Goal: Navigation & Orientation: Find specific page/section

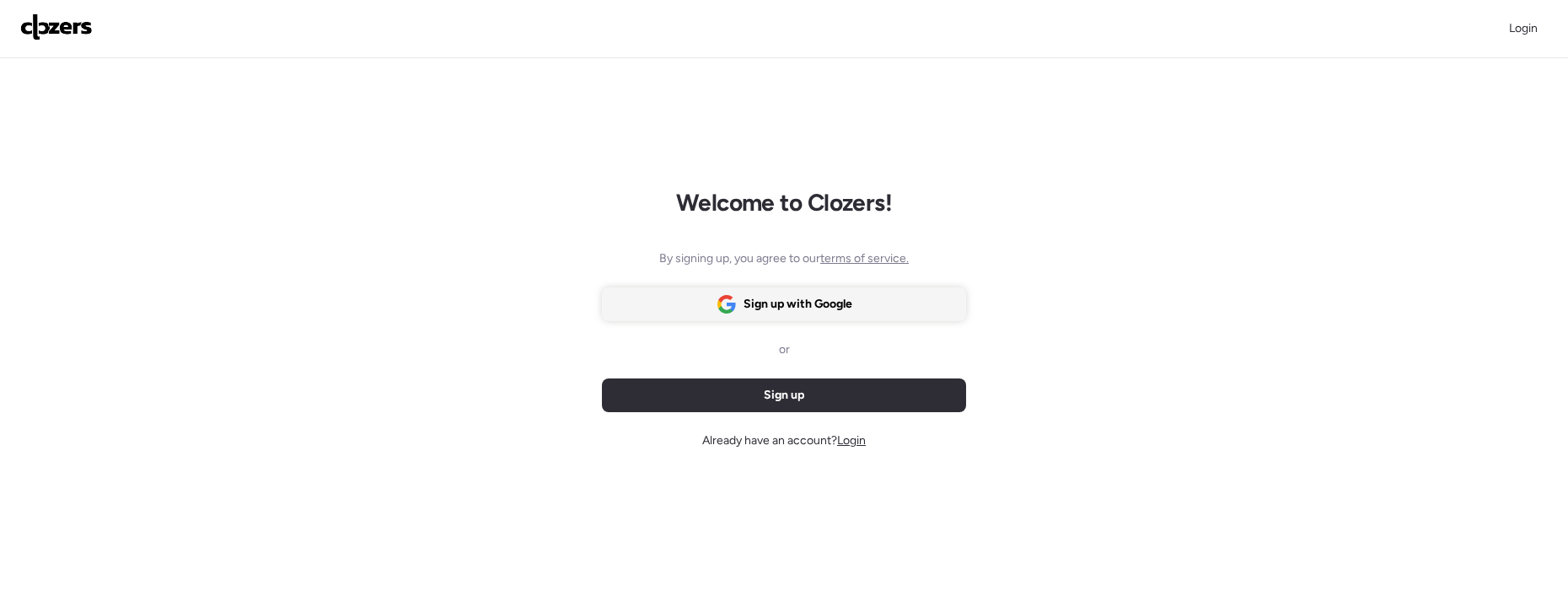
click at [774, 304] on span "Sign up with Google" at bounding box center [798, 304] width 109 height 17
click at [855, 433] on span "Login" at bounding box center [851, 440] width 28 height 14
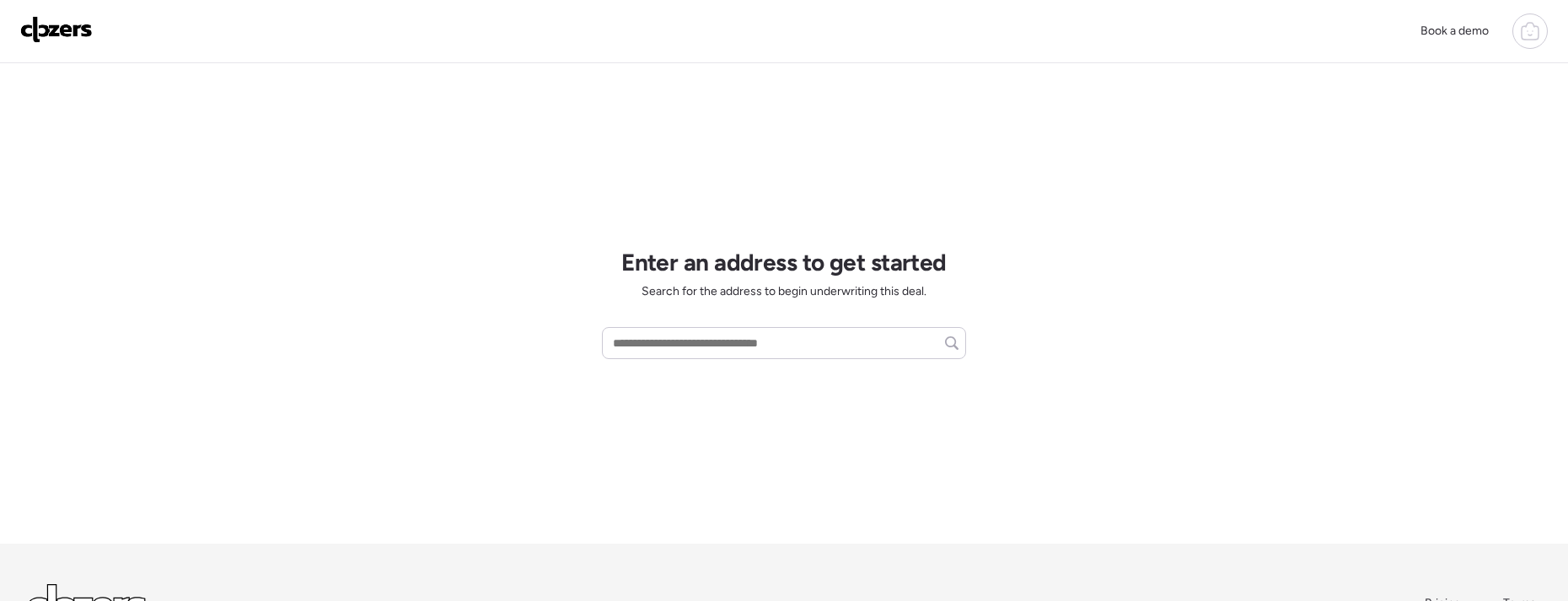
click at [1534, 23] on icon at bounding box center [1530, 31] width 20 height 20
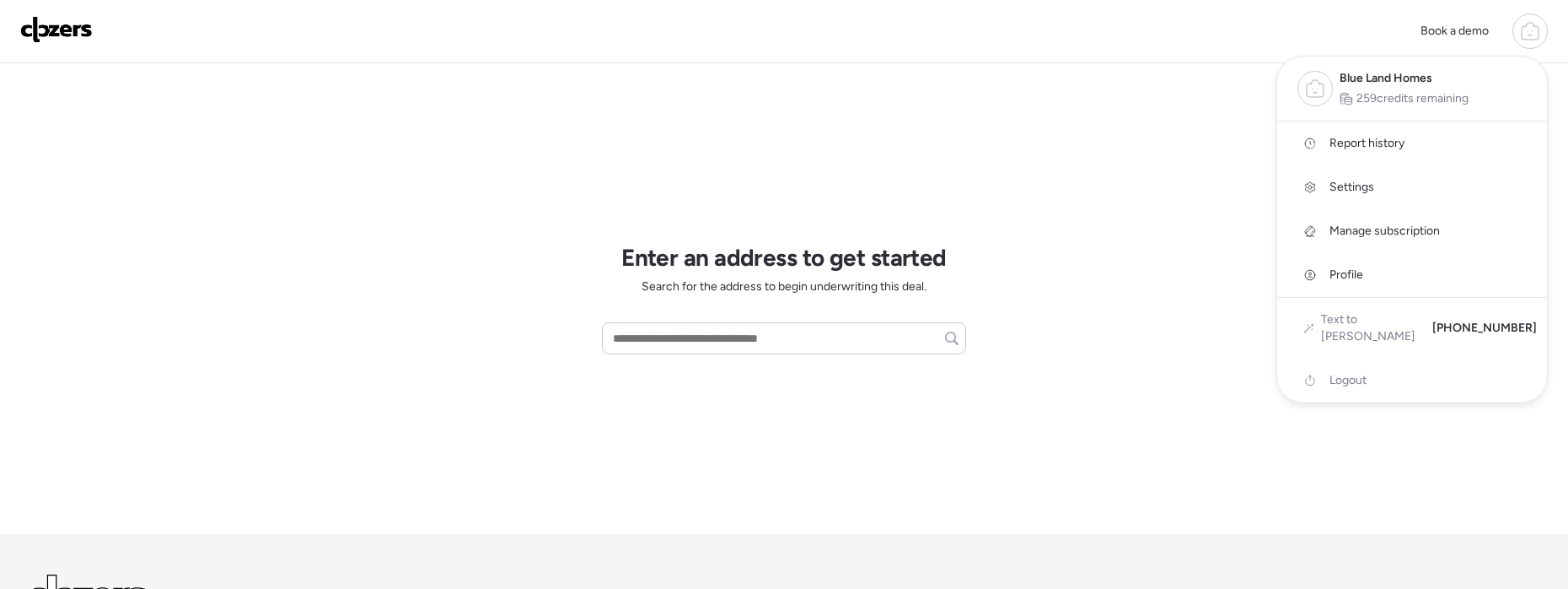
click at [1352, 145] on span "Report history" at bounding box center [1366, 143] width 75 height 17
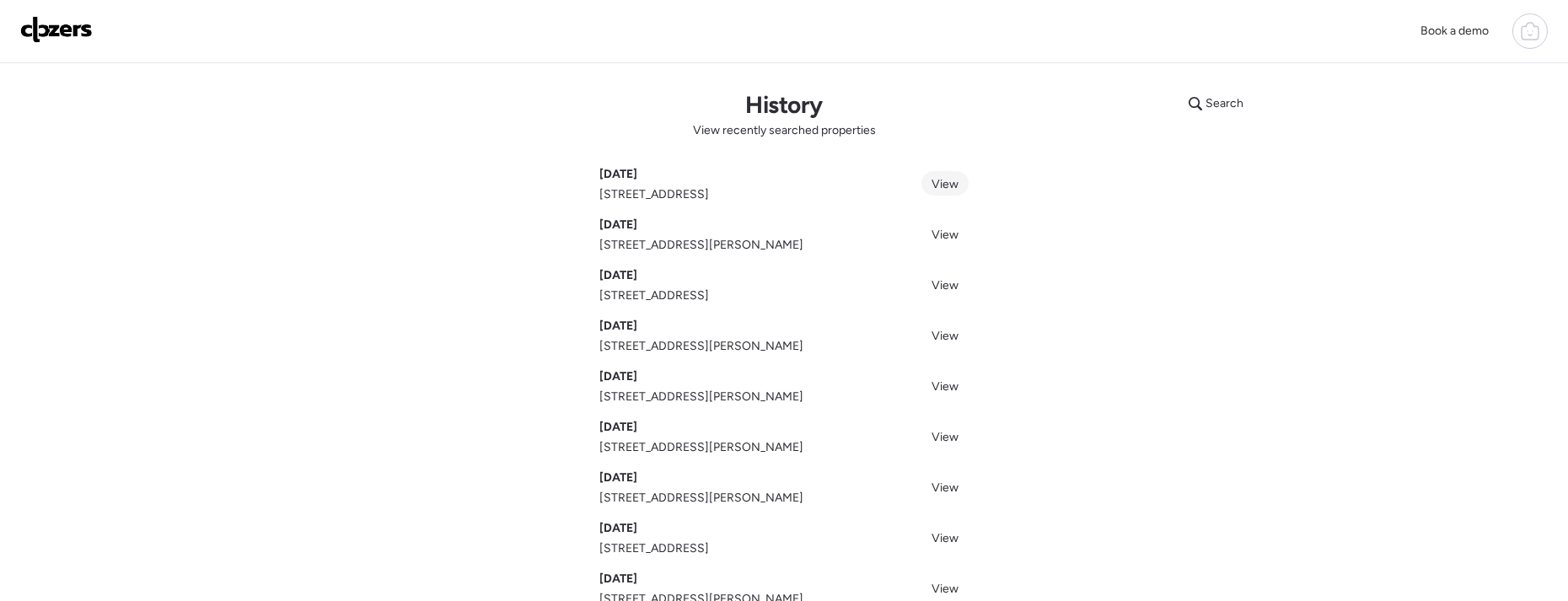
click at [939, 183] on span "View" at bounding box center [945, 184] width 27 height 14
